Goal: Information Seeking & Learning: Learn about a topic

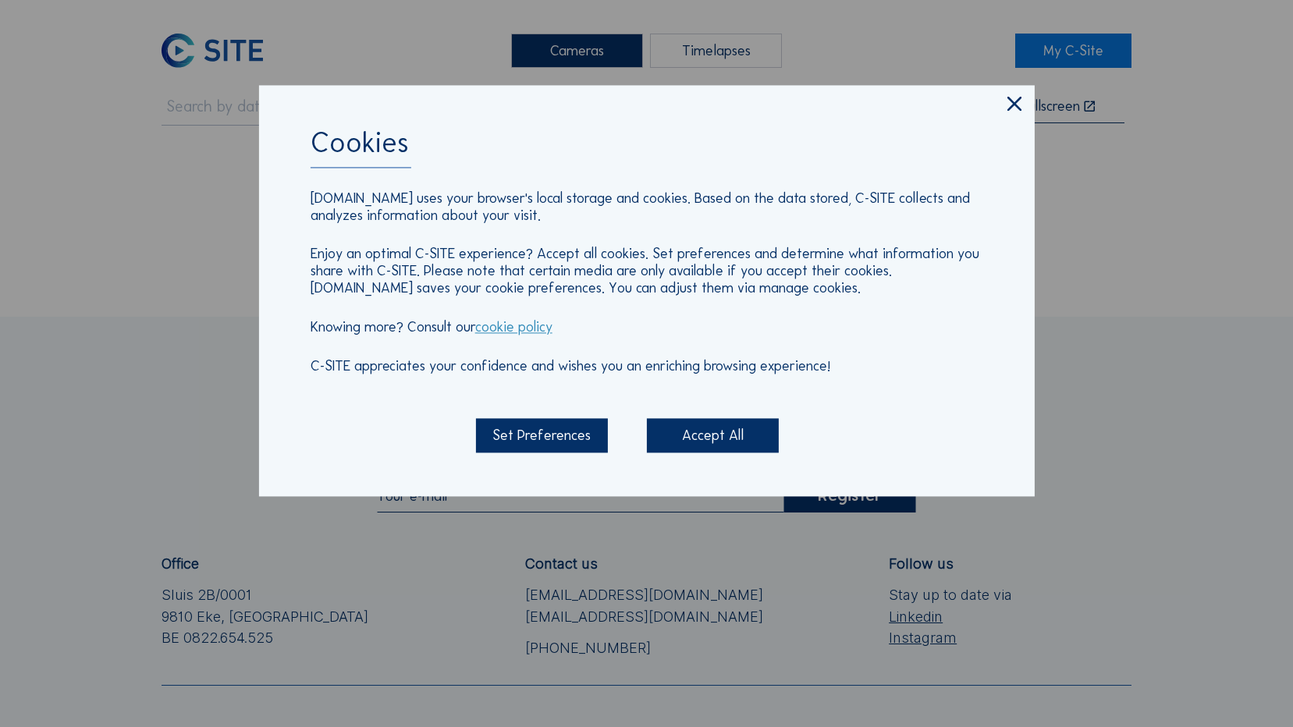
click at [1020, 101] on icon at bounding box center [1014, 105] width 24 height 25
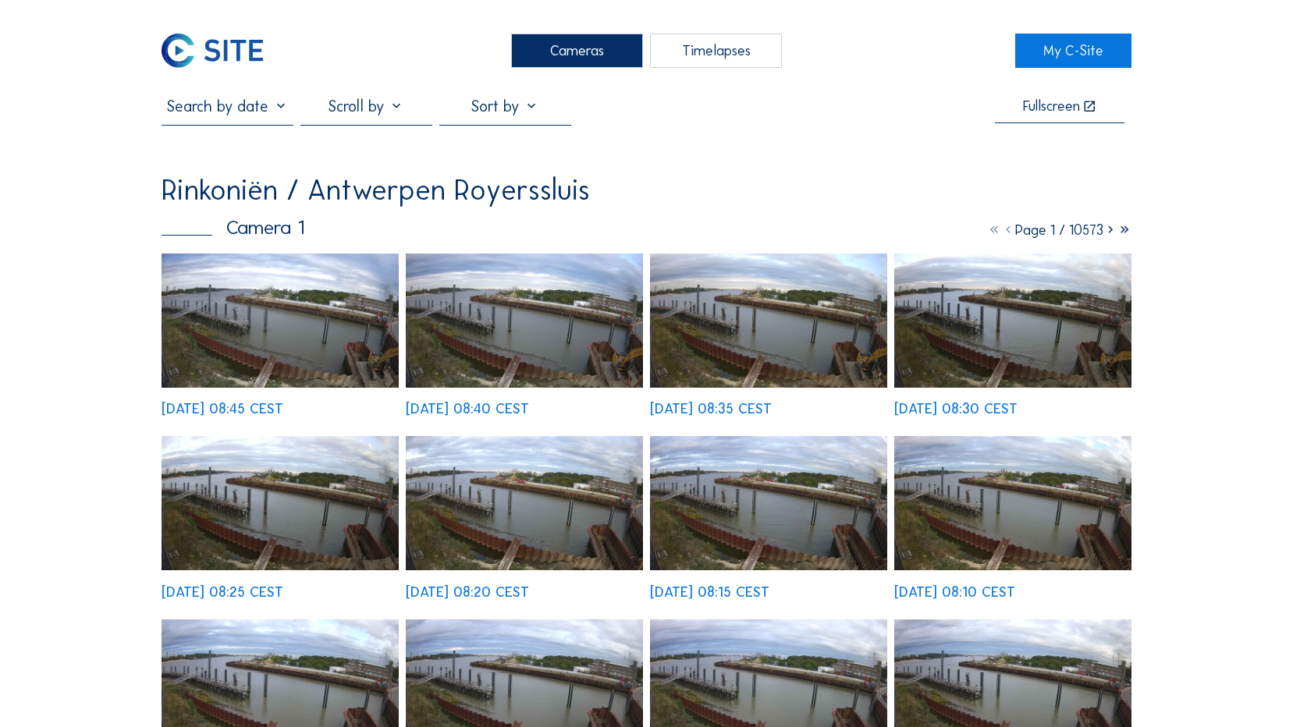
click at [296, 335] on img at bounding box center [279, 321] width 237 height 134
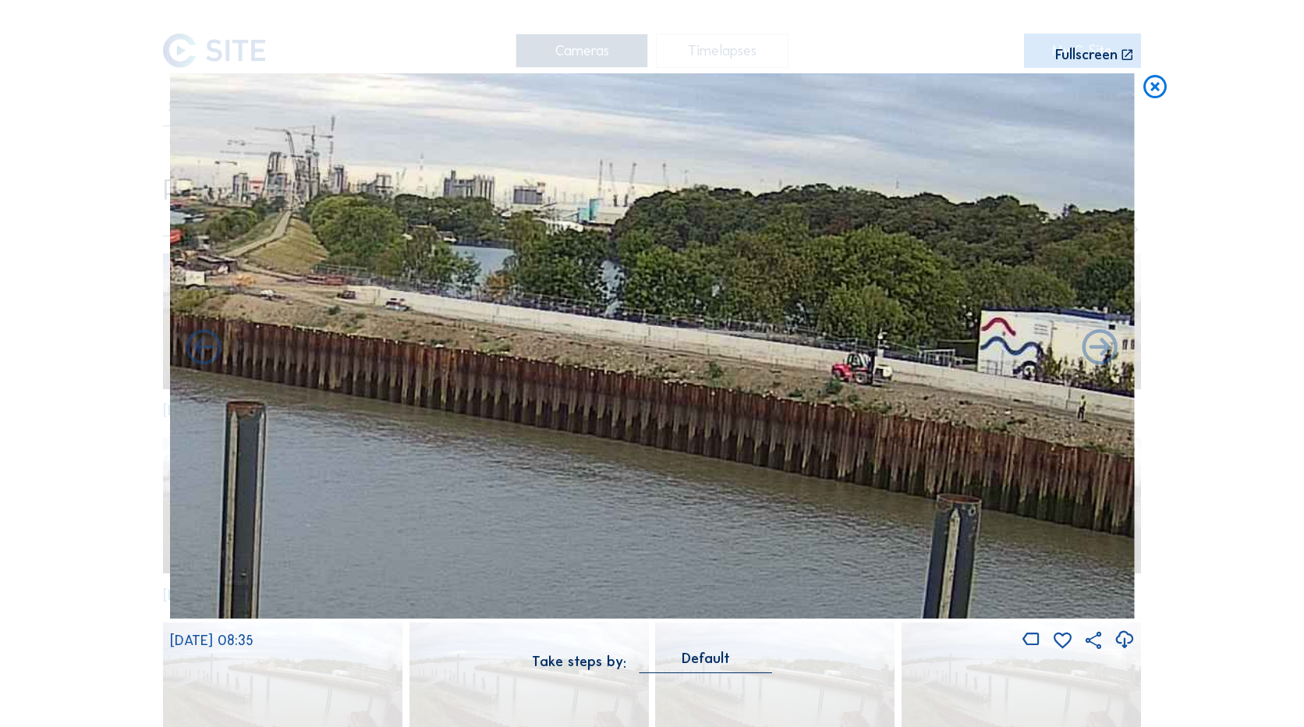
drag, startPoint x: 817, startPoint y: 328, endPoint x: 119, endPoint y: 275, distance: 700.9
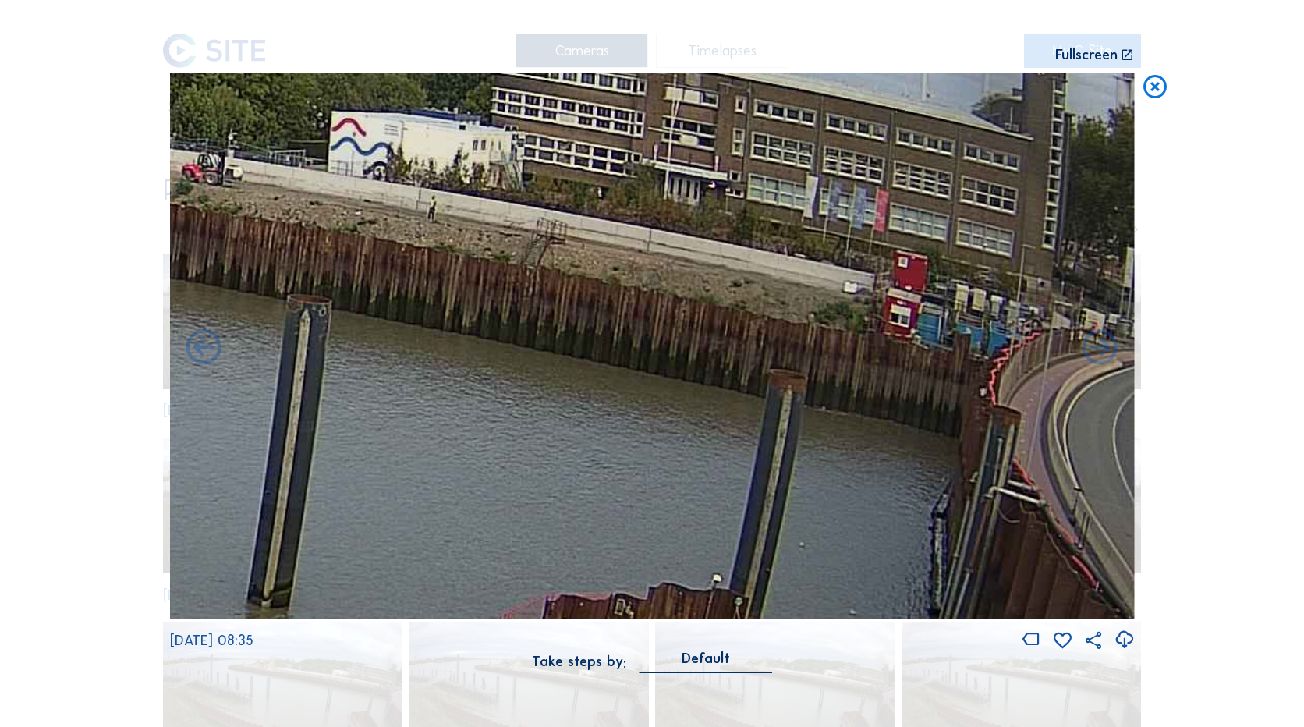
drag, startPoint x: 792, startPoint y: 307, endPoint x: -3, endPoint y: 153, distance: 809.6
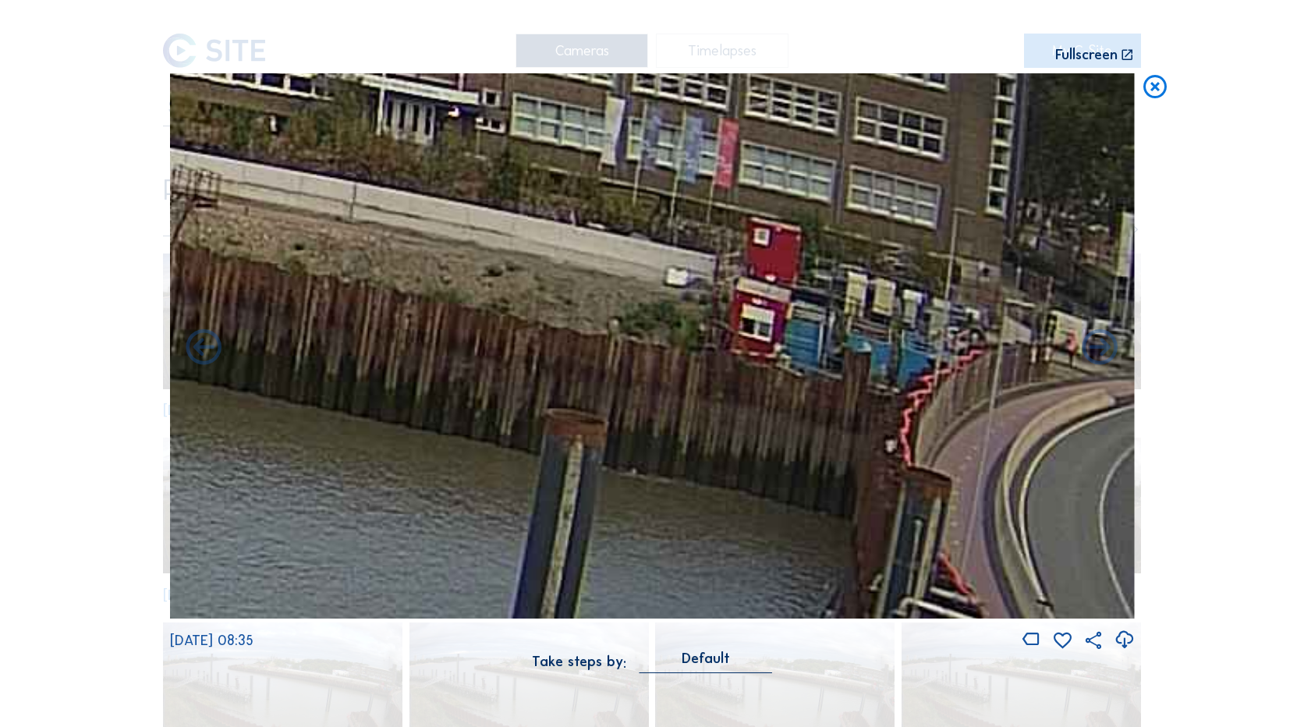
drag, startPoint x: 1027, startPoint y: 318, endPoint x: 822, endPoint y: 311, distance: 204.5
click at [832, 306] on img at bounding box center [652, 345] width 965 height 545
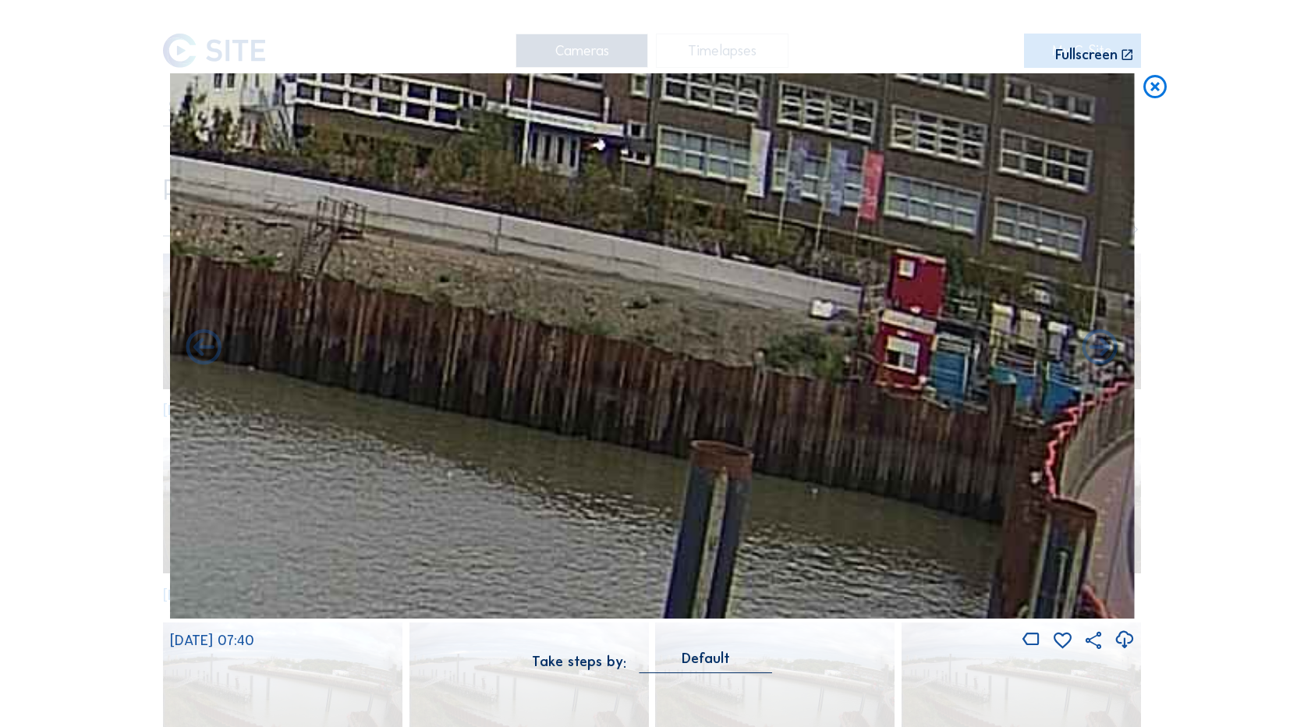
drag, startPoint x: 605, startPoint y: 299, endPoint x: 1197, endPoint y: 318, distance: 593.1
click at [1197, 318] on div "Scroll to travel through time | Press 'Alt' Button + Scroll to Zoom | Click and…" at bounding box center [652, 363] width 1304 height 727
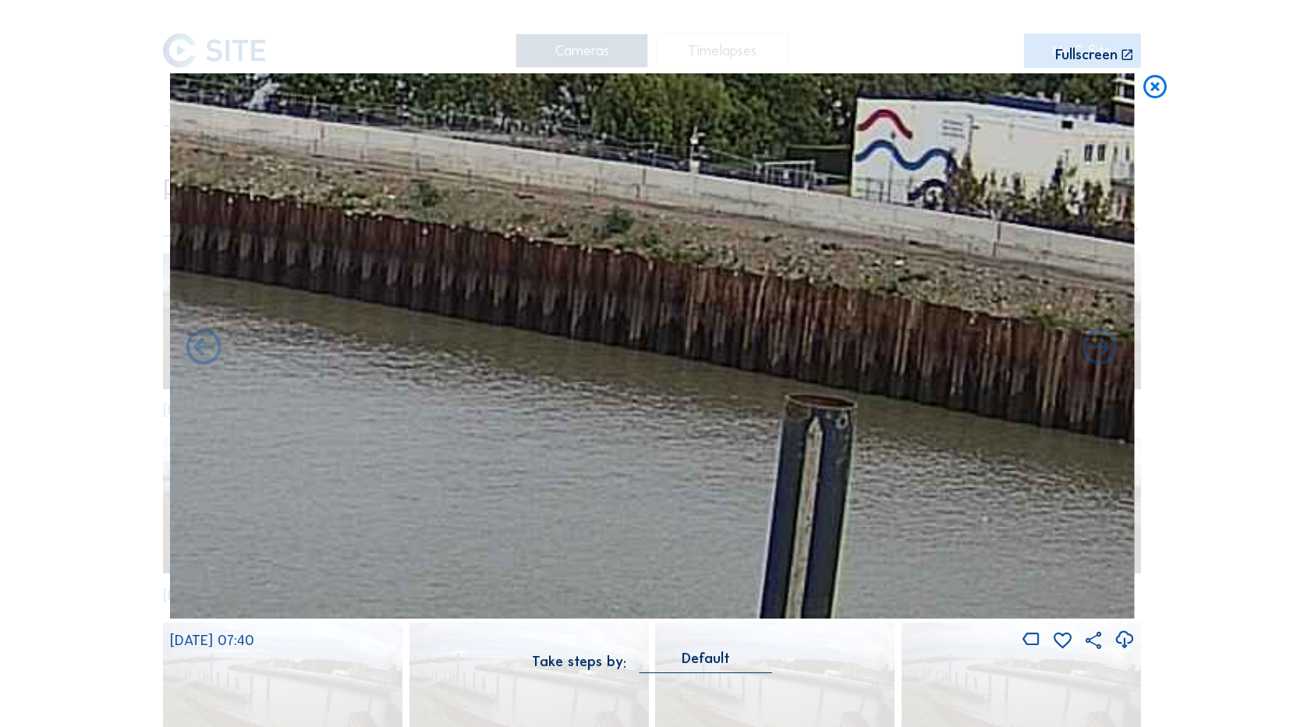
drag, startPoint x: 673, startPoint y: 339, endPoint x: 1374, endPoint y: 504, distance: 719.7
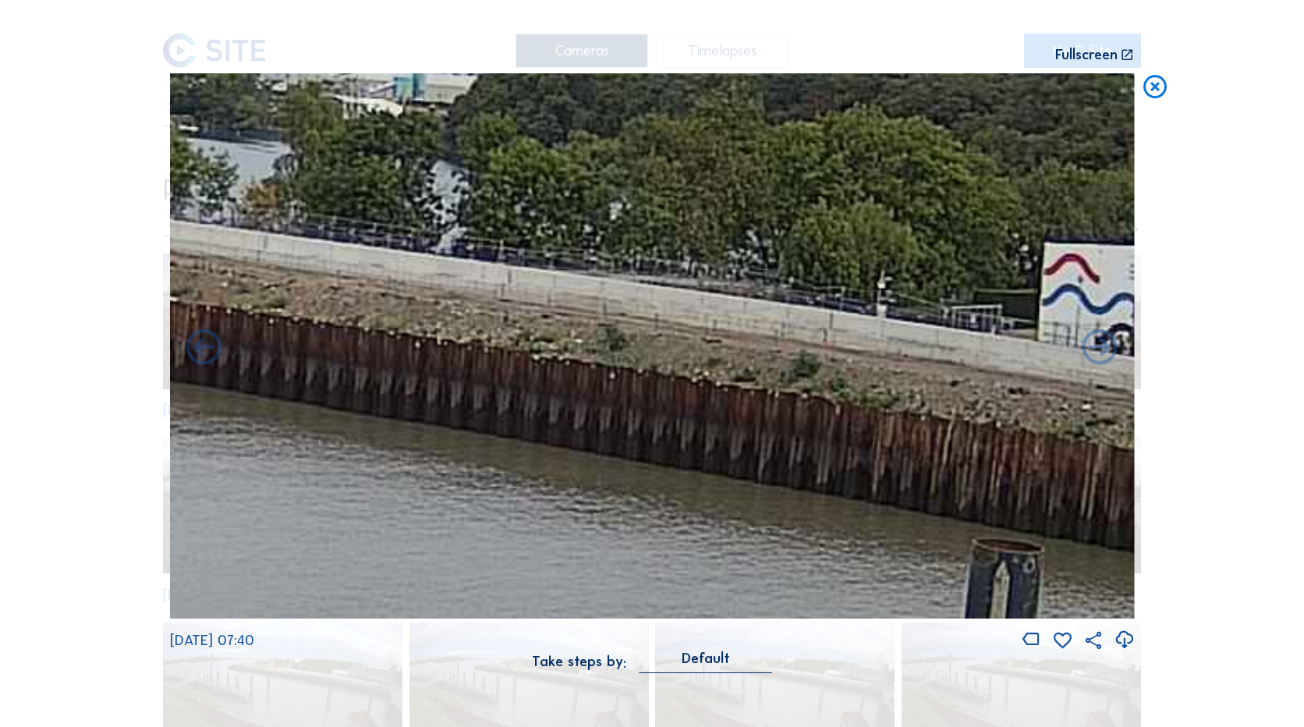
drag, startPoint x: 887, startPoint y: 373, endPoint x: 48, endPoint y: 337, distance: 839.3
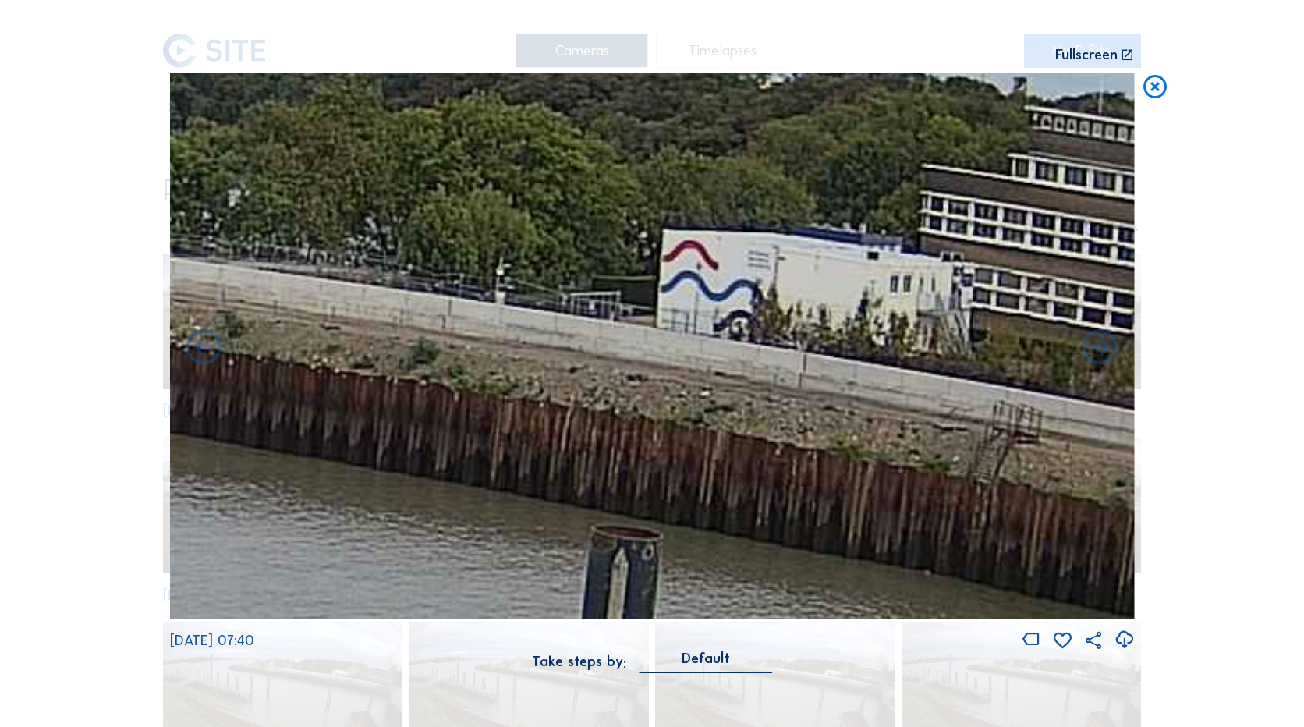
drag, startPoint x: 738, startPoint y: 382, endPoint x: 0, endPoint y: 292, distance: 743.4
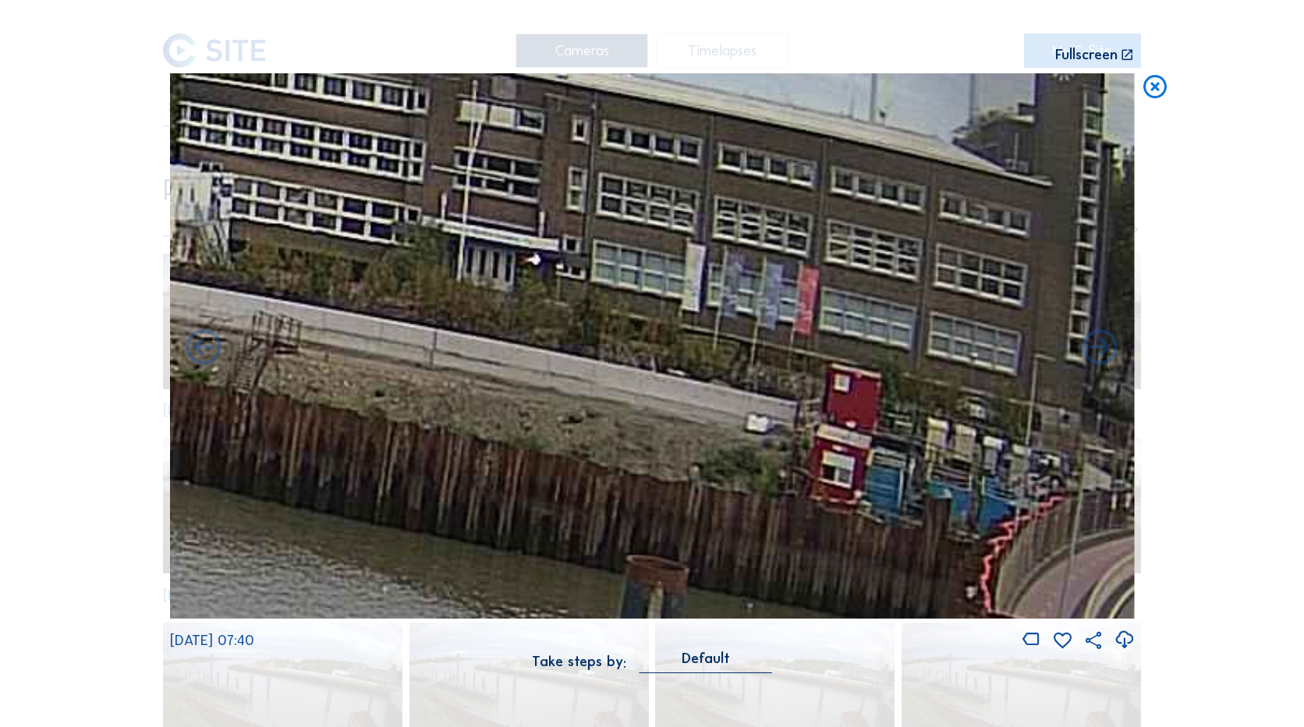
drag, startPoint x: 762, startPoint y: 346, endPoint x: 640, endPoint y: 324, distance: 124.5
click at [640, 324] on img at bounding box center [652, 345] width 965 height 545
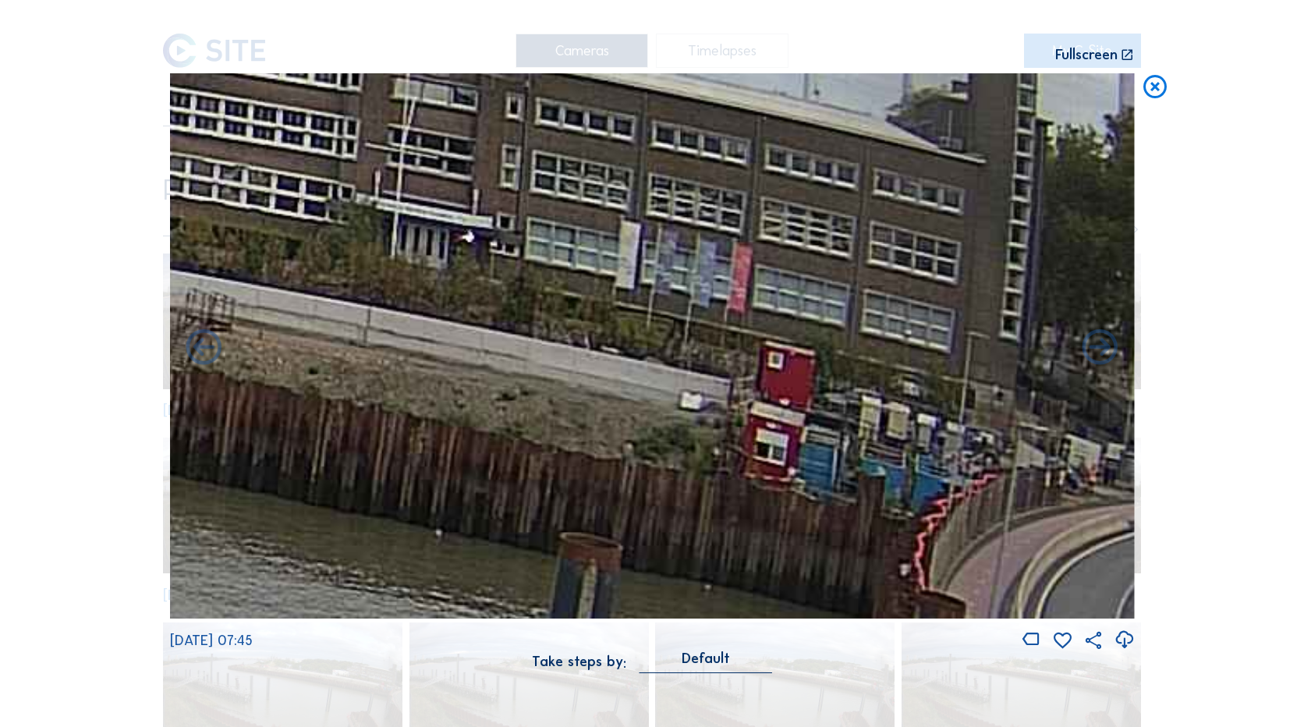
drag, startPoint x: 461, startPoint y: 444, endPoint x: 1473, endPoint y: 451, distance: 1011.7
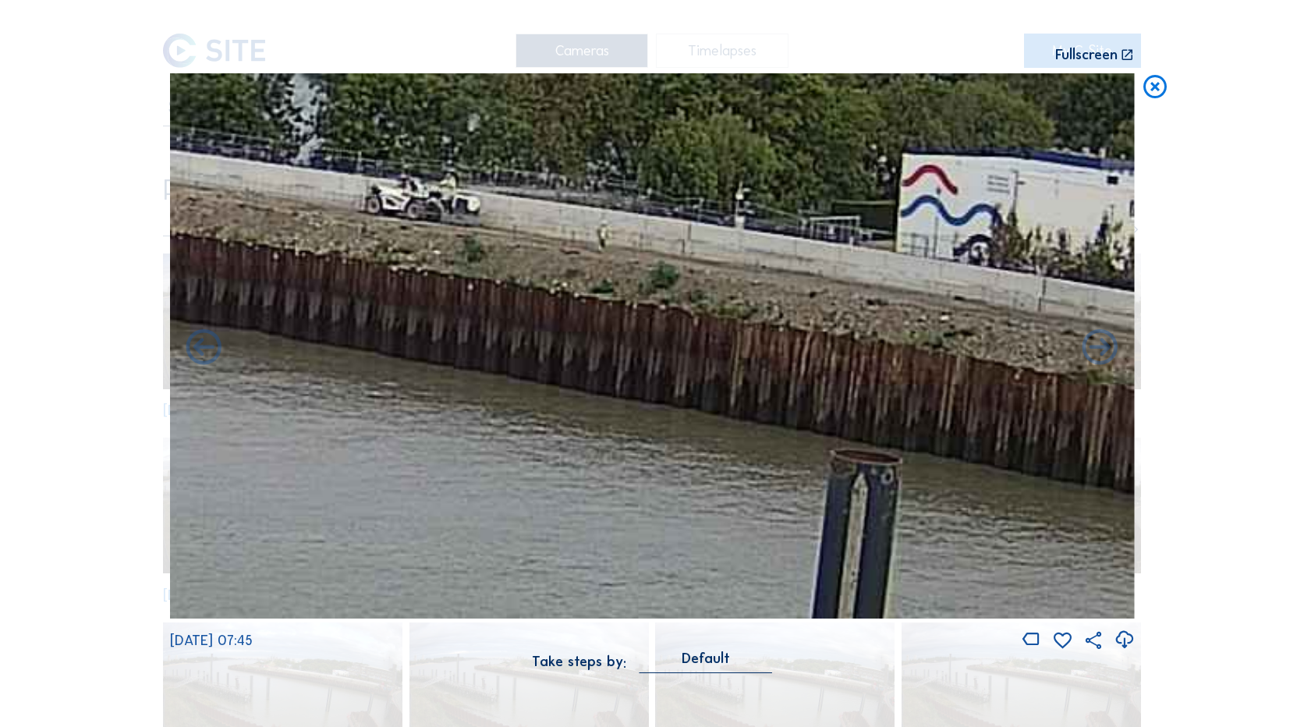
drag, startPoint x: 566, startPoint y: 367, endPoint x: 1390, endPoint y: 559, distance: 846.5
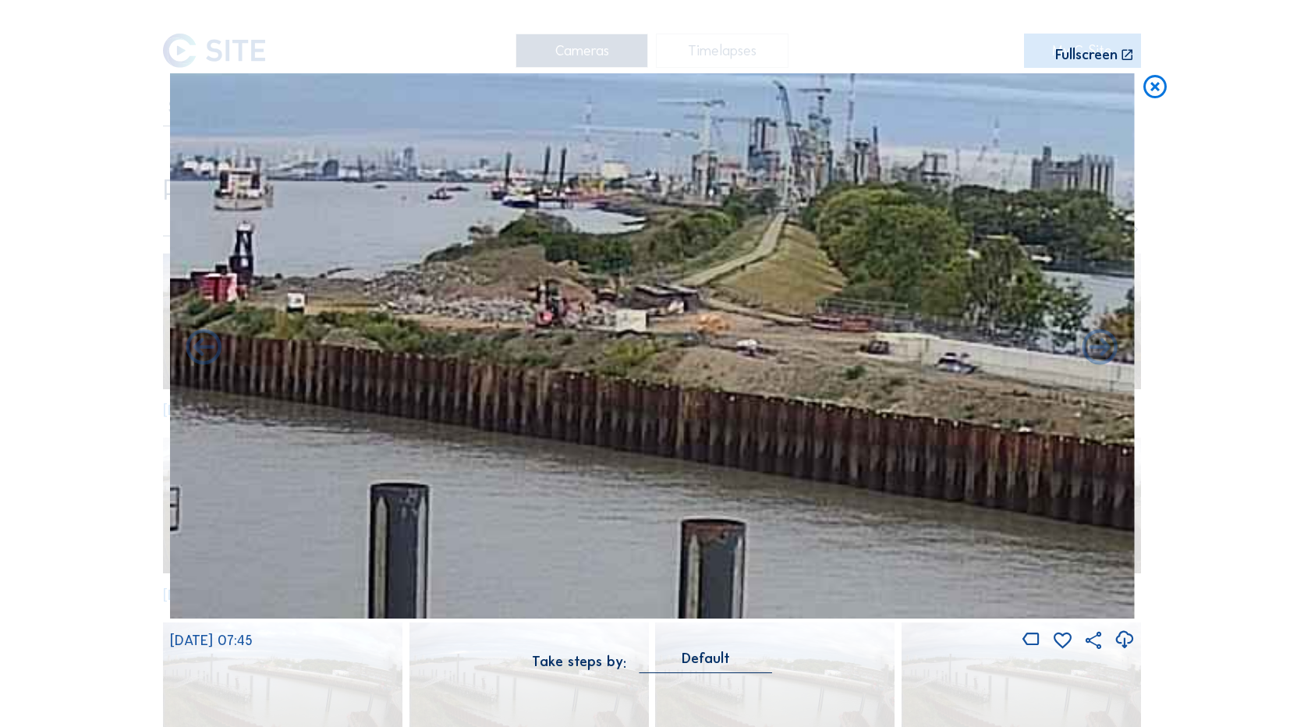
drag, startPoint x: 814, startPoint y: 411, endPoint x: 1037, endPoint y: 442, distance: 224.5
click at [1037, 442] on img at bounding box center [652, 345] width 965 height 545
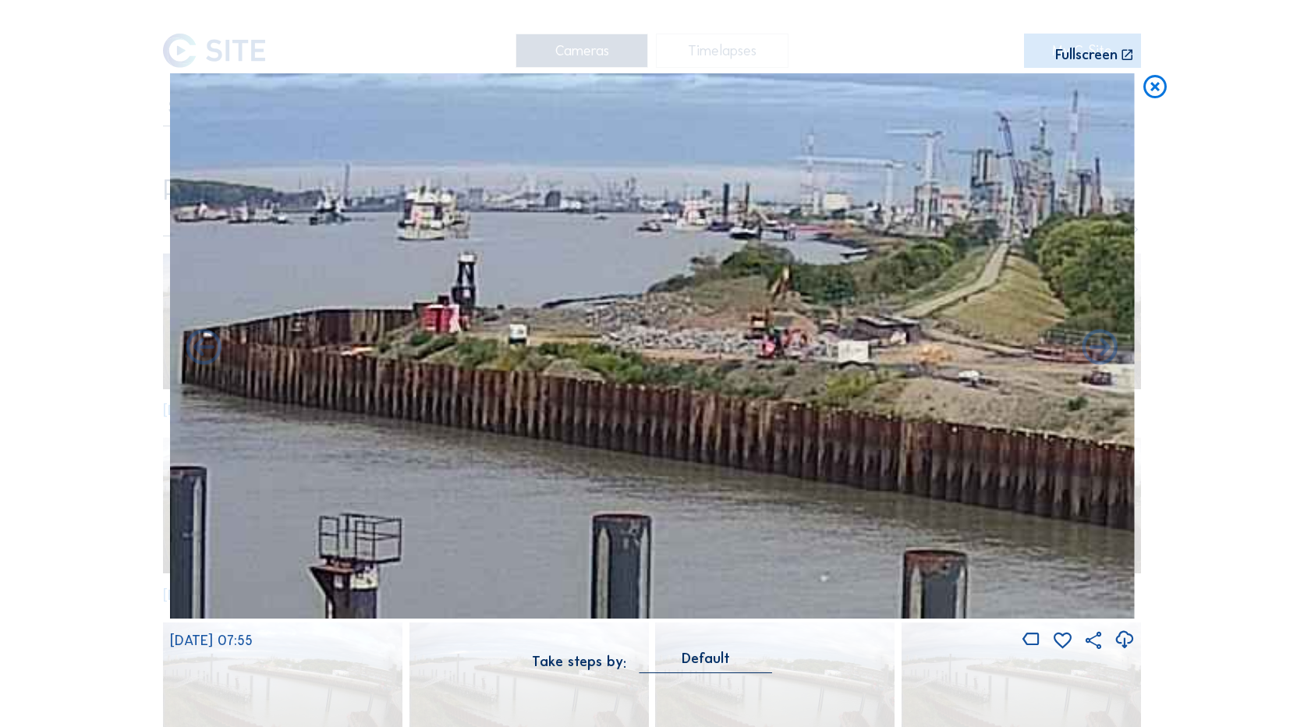
click at [1153, 91] on icon at bounding box center [1155, 87] width 28 height 29
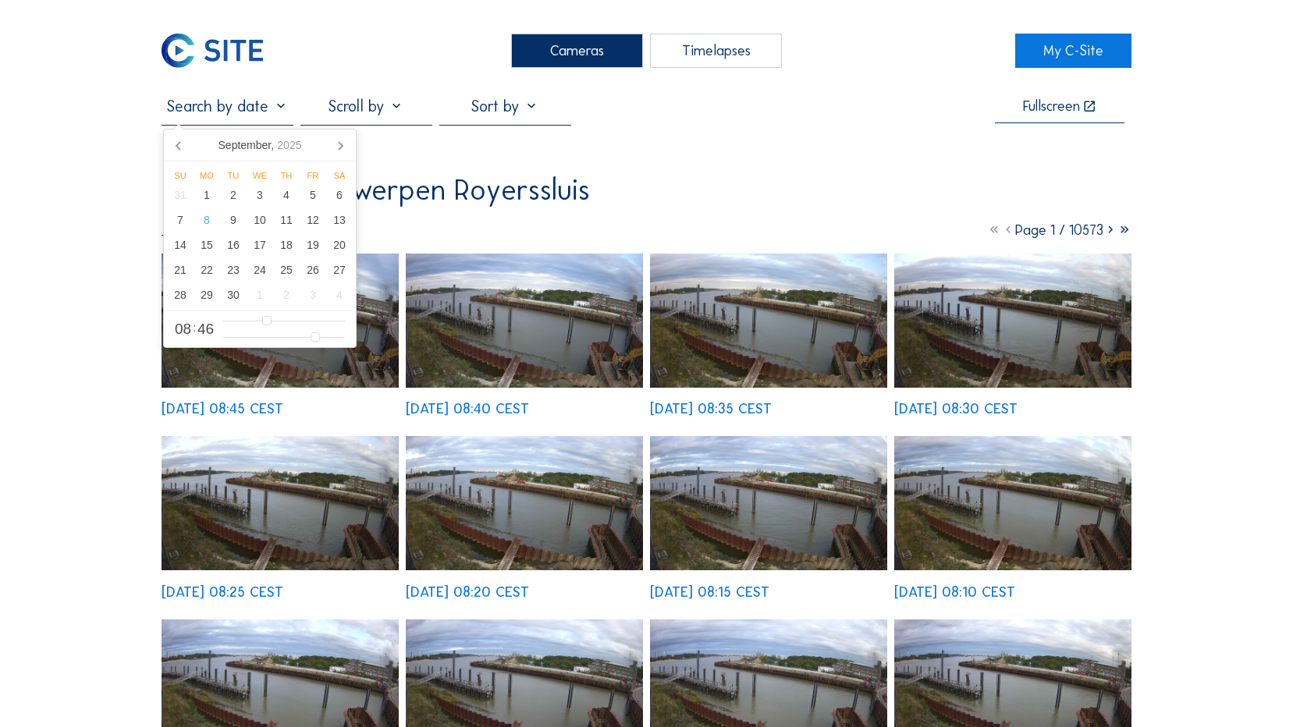
click at [240, 115] on input "text" at bounding box center [227, 106] width 132 height 19
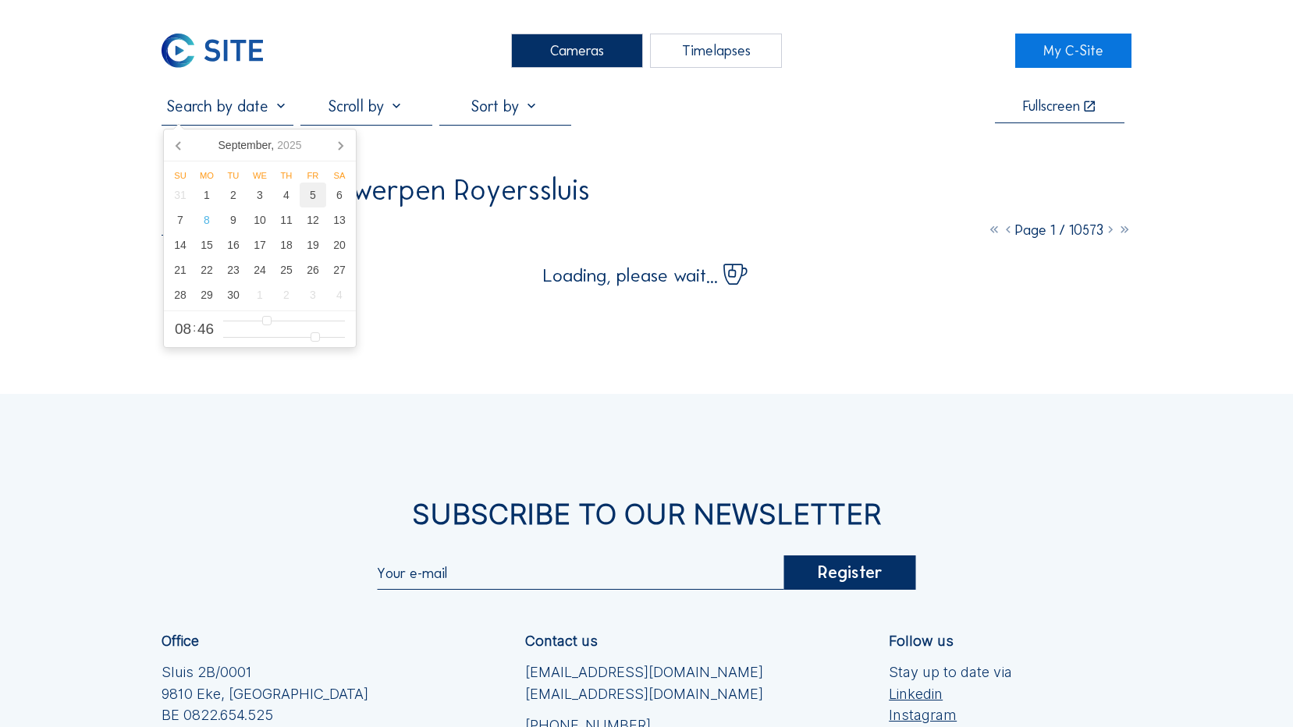
click at [310, 198] on div "5" at bounding box center [313, 195] width 27 height 25
type input "[DATE] 15:46"
type input "15"
click at [302, 320] on input "range" at bounding box center [284, 320] width 122 height 13
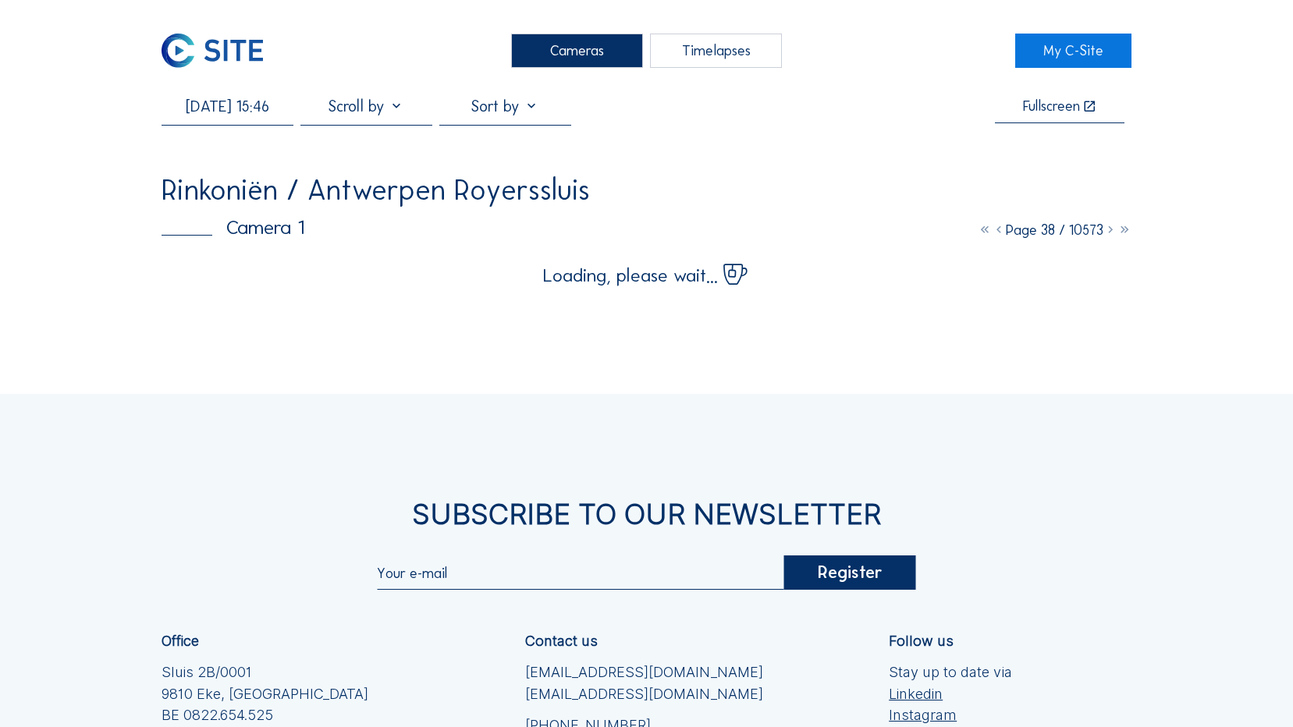
click at [1222, 126] on div "Cameras Timelapses My C-Site [DATE] 15:46 Fullscreen Rinkoniën / Antwerpen Roye…" at bounding box center [646, 485] width 1293 height 970
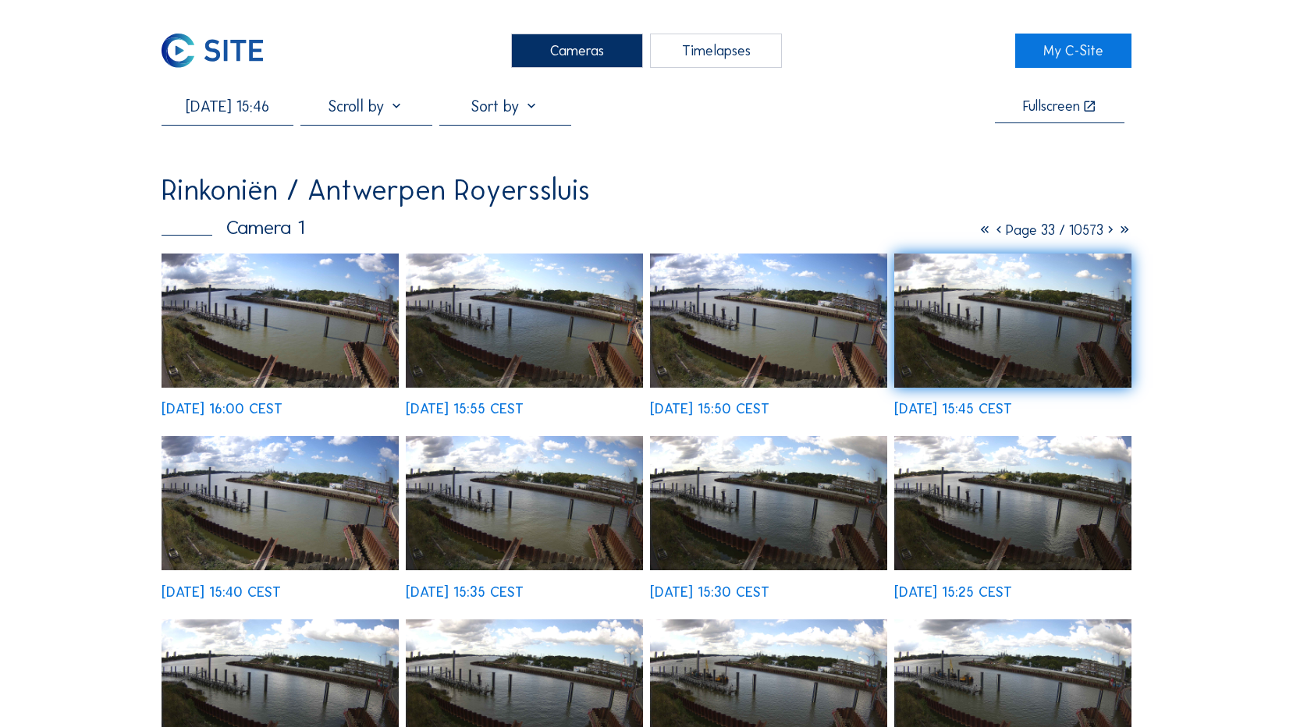
click at [536, 523] on img at bounding box center [524, 503] width 237 height 134
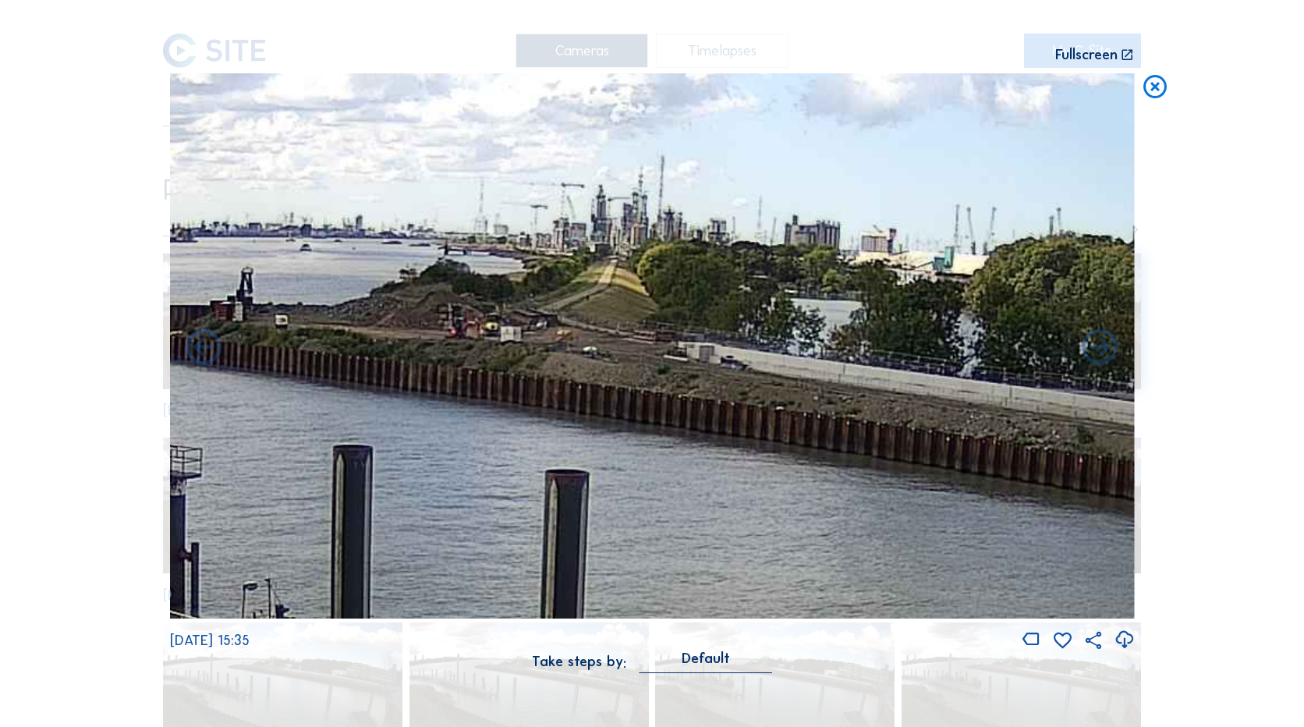
drag, startPoint x: 771, startPoint y: 373, endPoint x: 0, endPoint y: 333, distance: 771.7
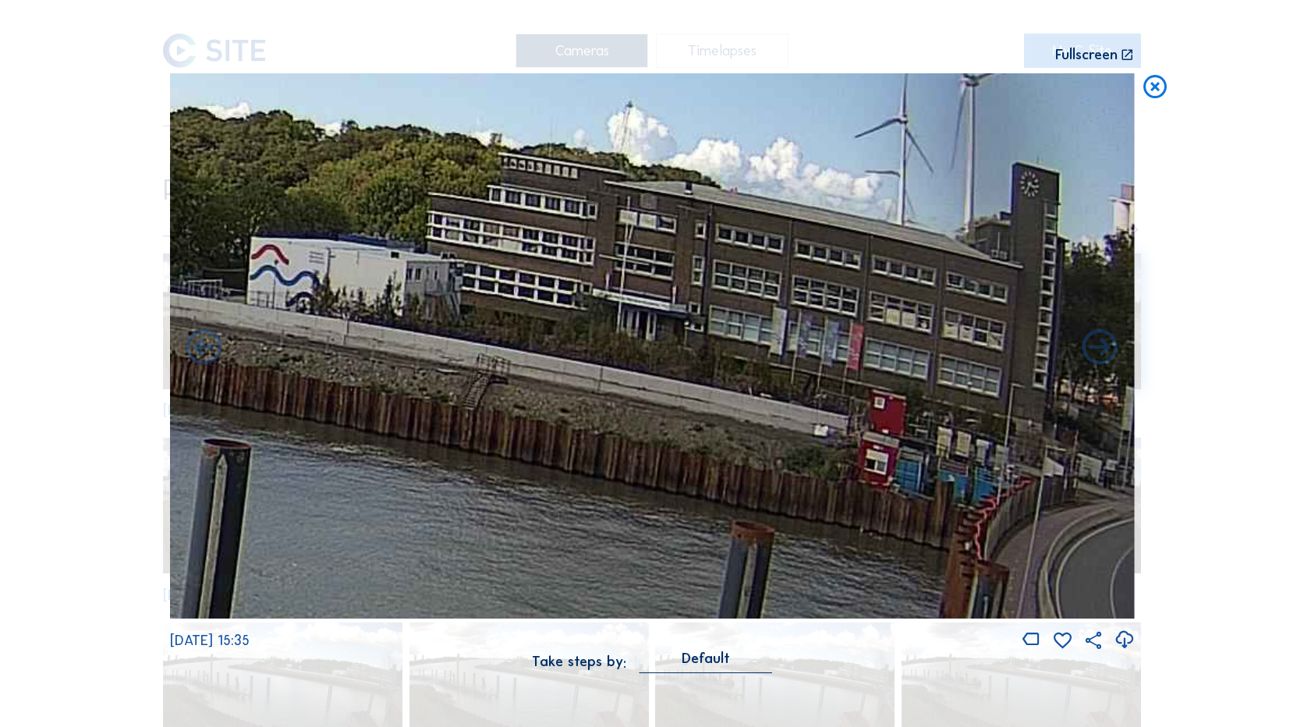
drag, startPoint x: 836, startPoint y: 449, endPoint x: 79, endPoint y: 326, distance: 767.2
click at [79, 326] on div "Scroll to travel through time | Press 'Alt' Button + Scroll to Zoom | Click and…" at bounding box center [652, 363] width 1304 height 727
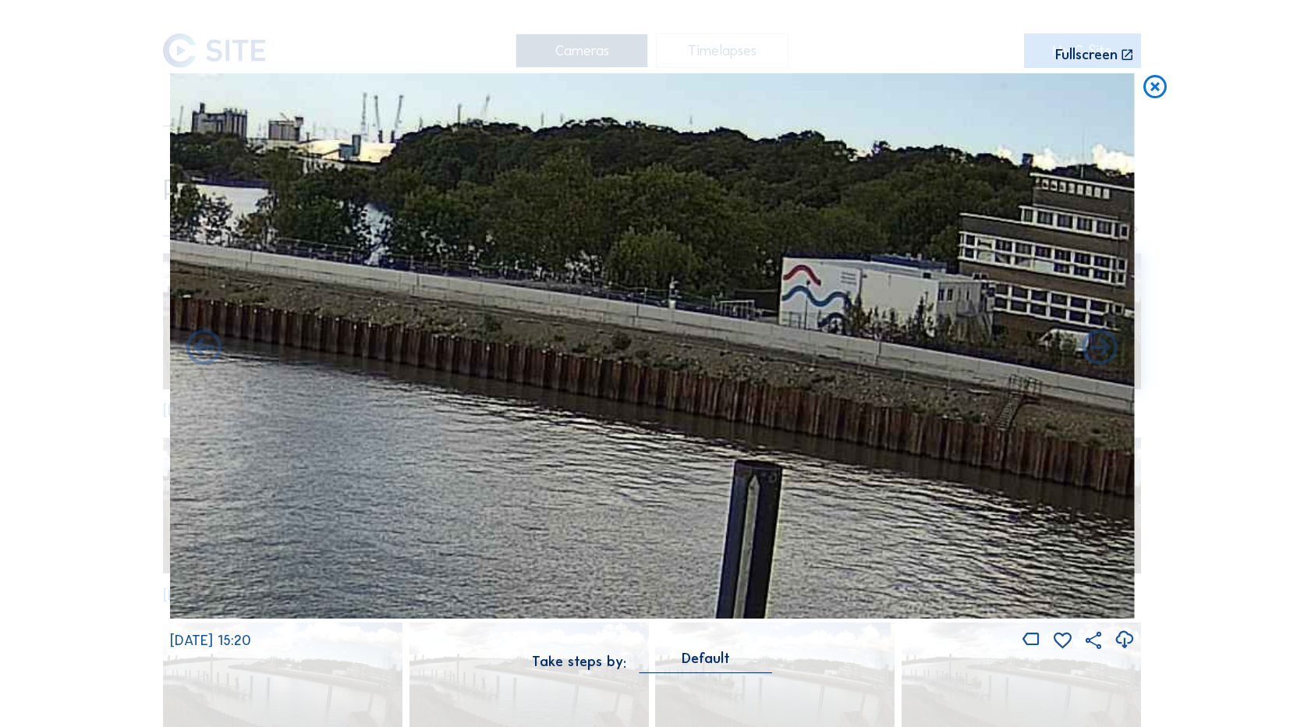
drag, startPoint x: 765, startPoint y: 417, endPoint x: 1297, endPoint y: 449, distance: 533.0
click at [1292, 449] on div "Scroll to travel through time | Press 'Alt' Button + Scroll to Zoom | Click and…" at bounding box center [652, 363] width 1304 height 727
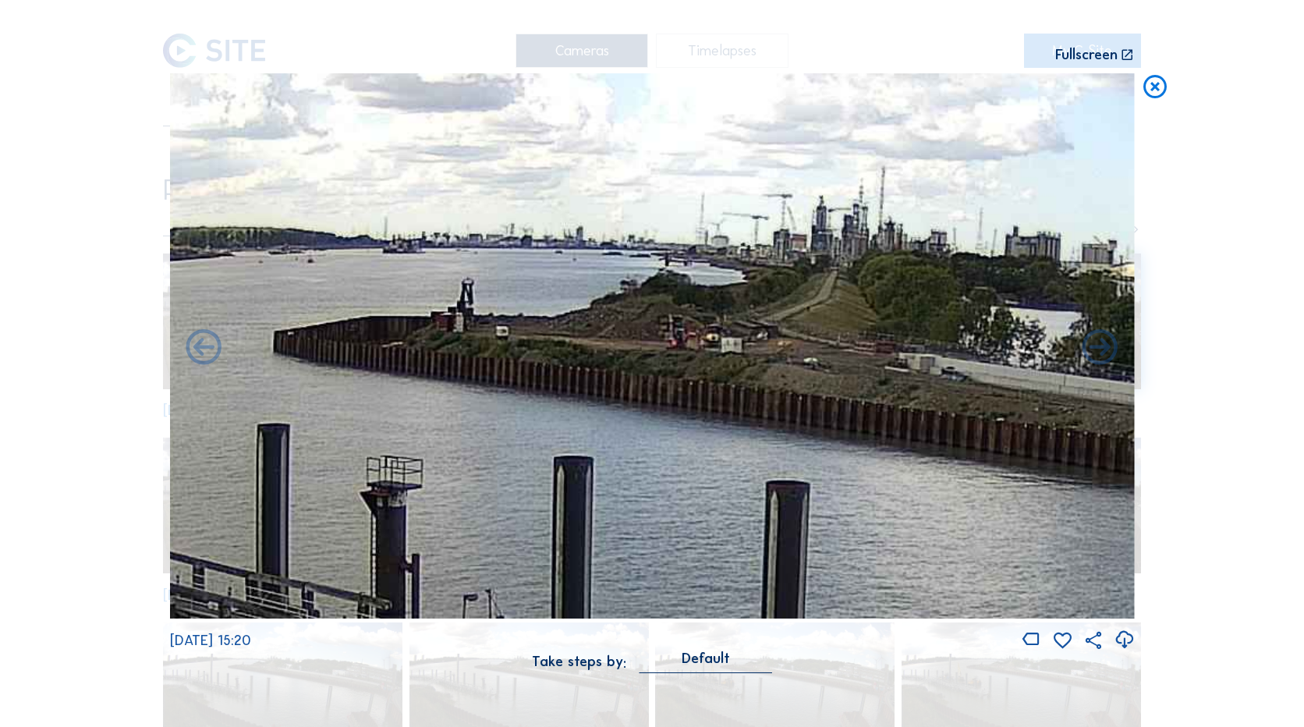
drag, startPoint x: 541, startPoint y: 378, endPoint x: 1157, endPoint y: 496, distance: 627.4
click at [1157, 496] on div "Scroll to travel through time | Press 'Alt' Button + Scroll to Zoom | Click and…" at bounding box center [652, 363] width 1304 height 727
